Goal: Check status

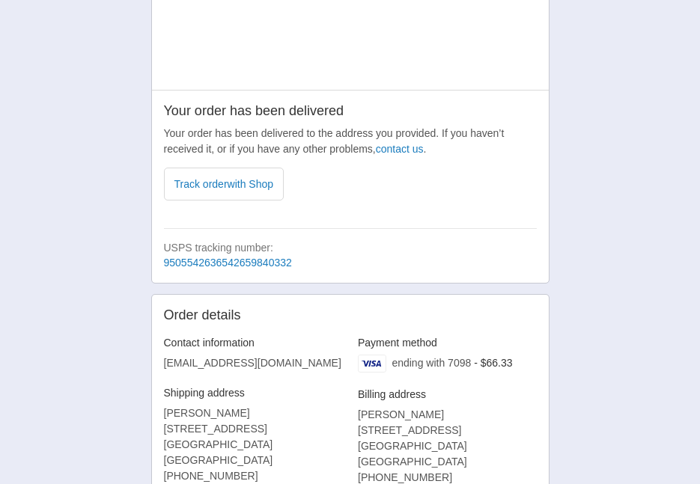
scroll to position [329, 0]
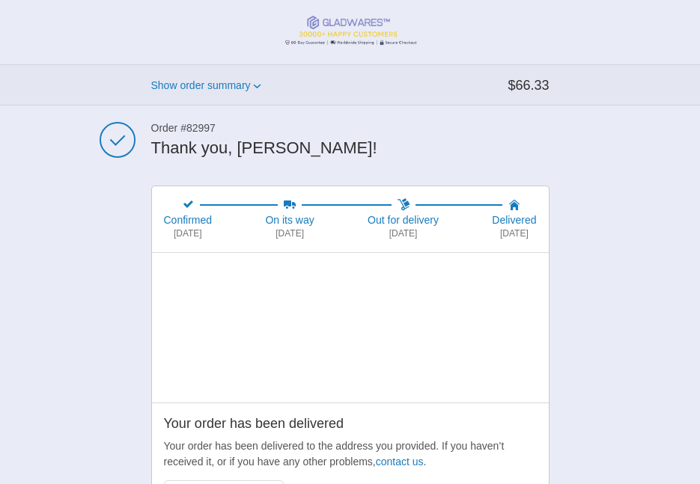
click at [359, 24] on img at bounding box center [349, 31] width 136 height 30
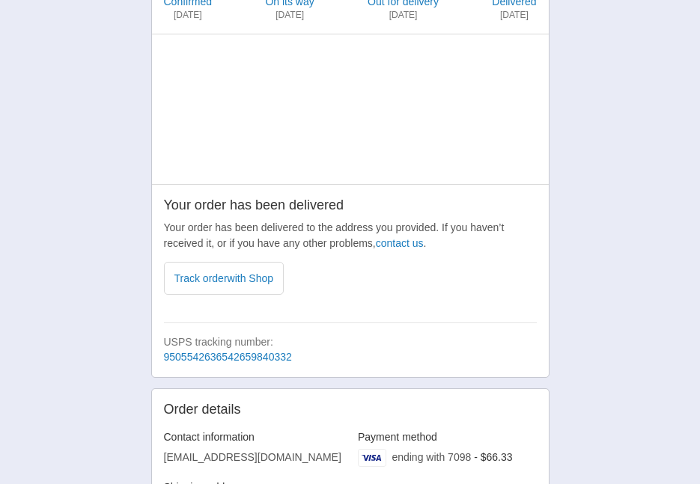
scroll to position [180, 0]
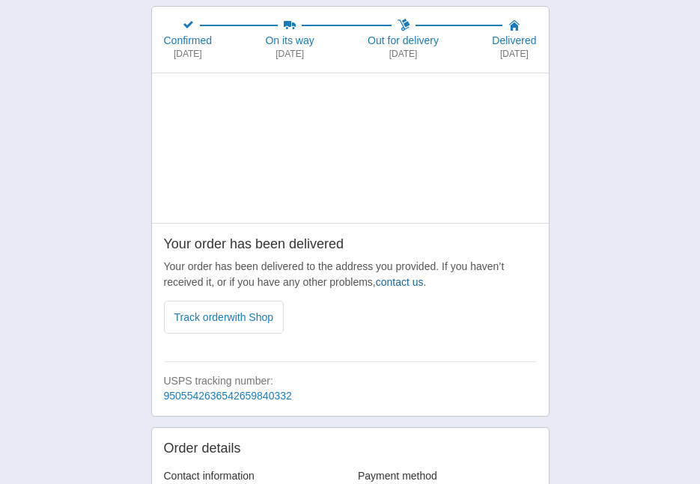
click at [404, 285] on link "contact us" at bounding box center [400, 282] width 48 height 12
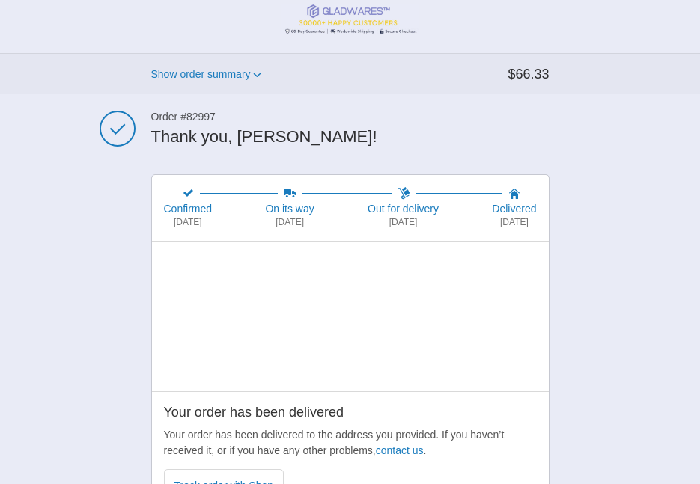
scroll to position [0, 0]
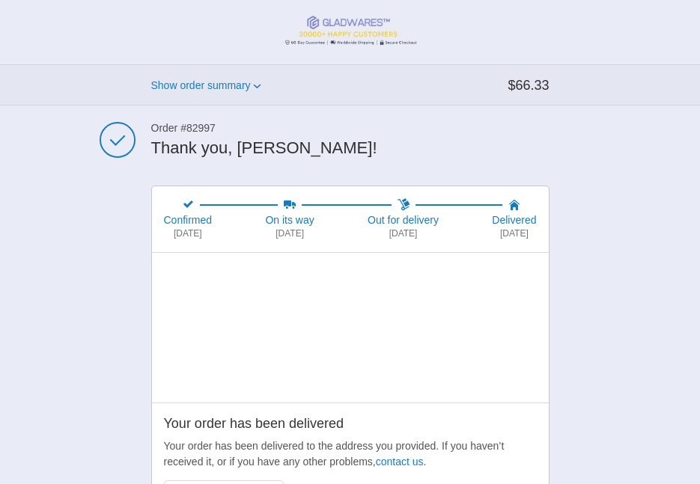
click at [350, 25] on img at bounding box center [349, 31] width 136 height 30
